Goal: Share content: Share content

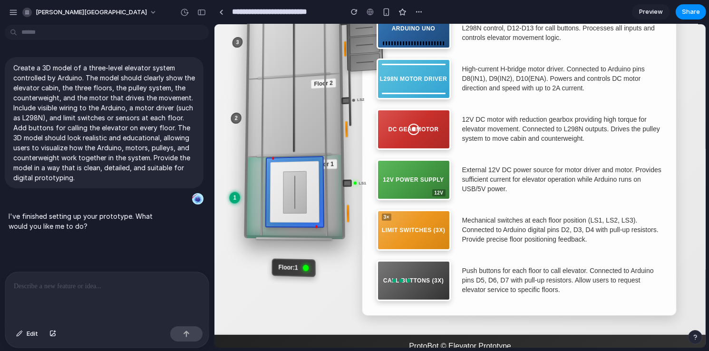
scroll to position [118, 0]
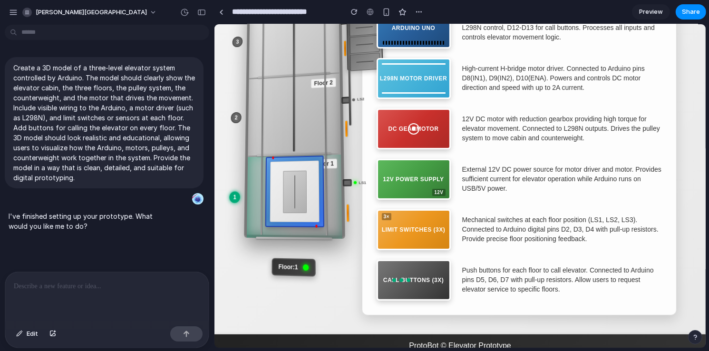
click at [427, 183] on div "12V Power Supply" at bounding box center [413, 179] width 74 height 41
click at [426, 229] on div "Limit Switches (3x)" at bounding box center [413, 229] width 74 height 41
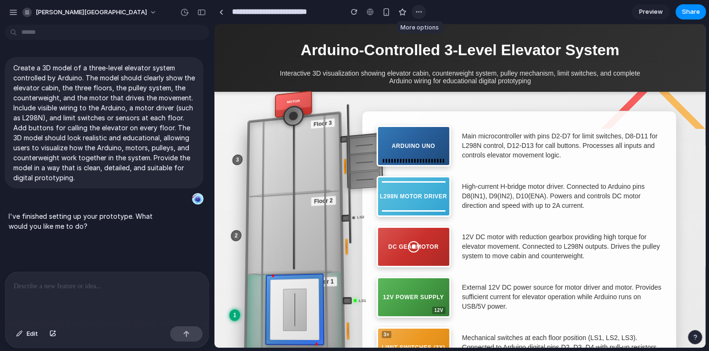
click at [419, 10] on div "button" at bounding box center [419, 12] width 8 height 8
click at [387, 11] on div "Duplicate Delete" at bounding box center [354, 175] width 709 height 351
click at [387, 11] on div "button" at bounding box center [387, 12] width 8 height 8
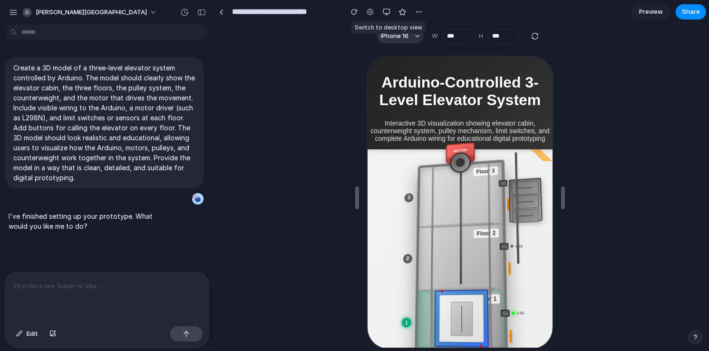
click at [387, 11] on div "button" at bounding box center [387, 12] width 8 height 8
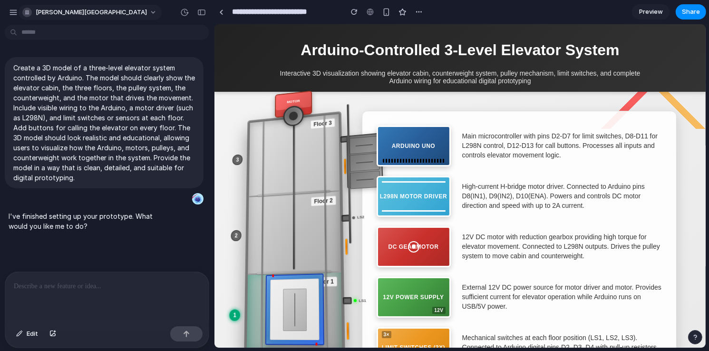
click at [45, 13] on span "[PERSON_NAME][GEOGRAPHIC_DATA]" at bounding box center [91, 13] width 111 height 10
click at [642, 220] on div "Settings Invite members Change theme Sign out" at bounding box center [354, 175] width 709 height 351
click at [14, 10] on div "button" at bounding box center [13, 12] width 9 height 9
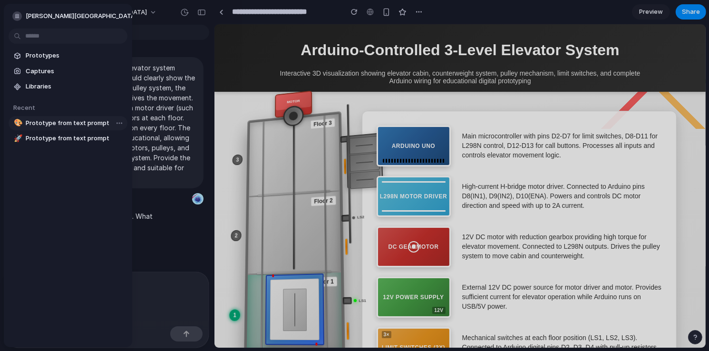
click at [76, 127] on span "Prototype from text prompt" at bounding box center [75, 123] width 98 height 10
click at [76, 125] on span "Prototype from text prompt" at bounding box center [75, 123] width 98 height 10
click at [115, 125] on body "**********" at bounding box center [354, 175] width 709 height 351
click at [133, 161] on span "Copy link" at bounding box center [134, 158] width 27 height 10
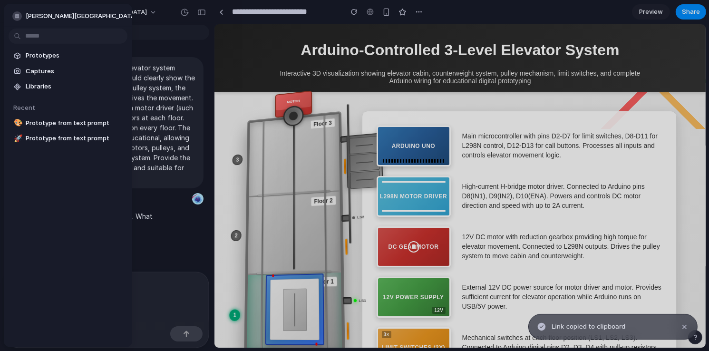
click at [217, 261] on div at bounding box center [354, 175] width 709 height 351
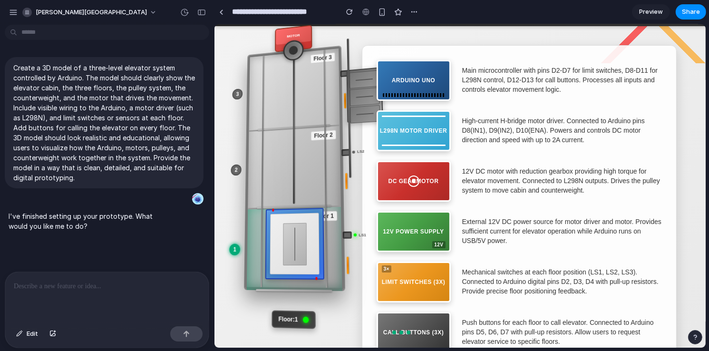
scroll to position [133, 0]
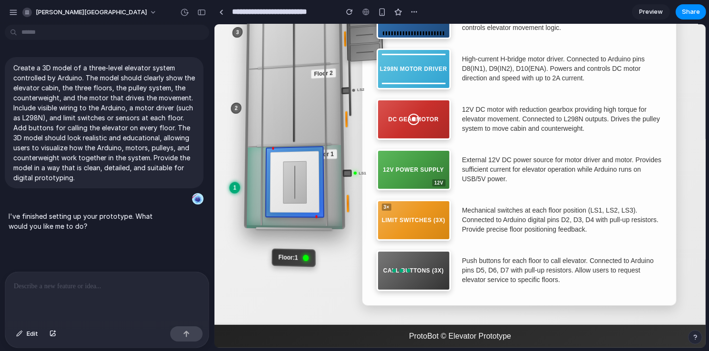
click at [406, 263] on div "Call Buttons (3x)" at bounding box center [413, 270] width 74 height 41
